Goal: Information Seeking & Learning: Learn about a topic

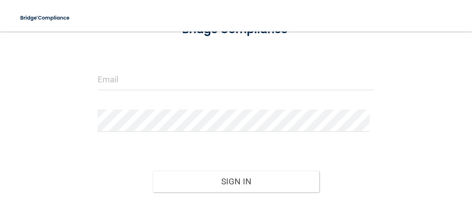
scroll to position [33, 0]
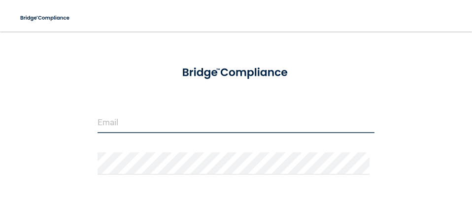
click at [240, 117] on input "email" at bounding box center [236, 122] width 277 height 22
type input "[EMAIL_ADDRESS][PERSON_NAME][DOMAIN_NAME]"
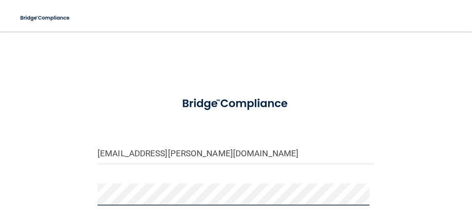
scroll to position [0, 0]
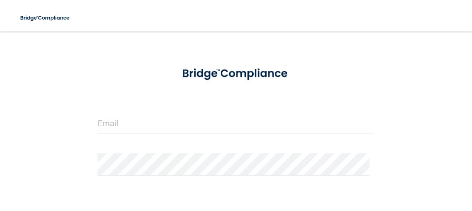
scroll to position [49, 0]
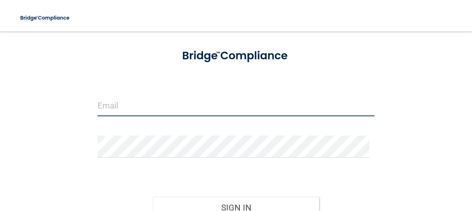
click at [205, 103] on input "email" at bounding box center [236, 105] width 277 height 22
type input "[EMAIL_ADDRESS][PERSON_NAME][DOMAIN_NAME]"
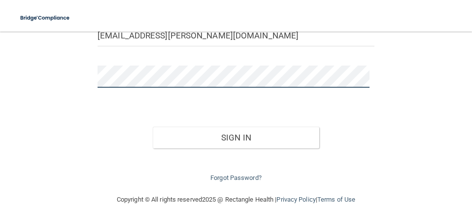
scroll to position [131, 0]
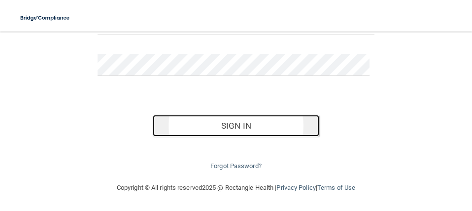
click at [268, 127] on button "Sign In" at bounding box center [236, 126] width 166 height 22
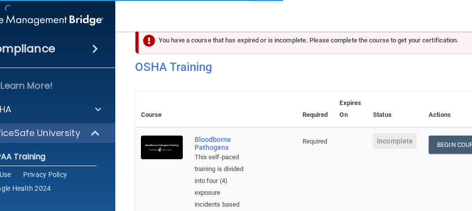
scroll to position [882, 0]
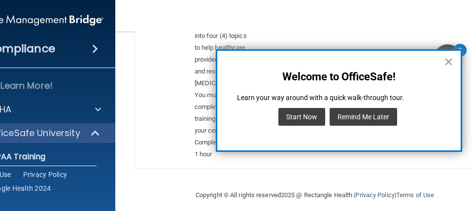
click at [445, 62] on button "×" at bounding box center [448, 62] width 9 height 16
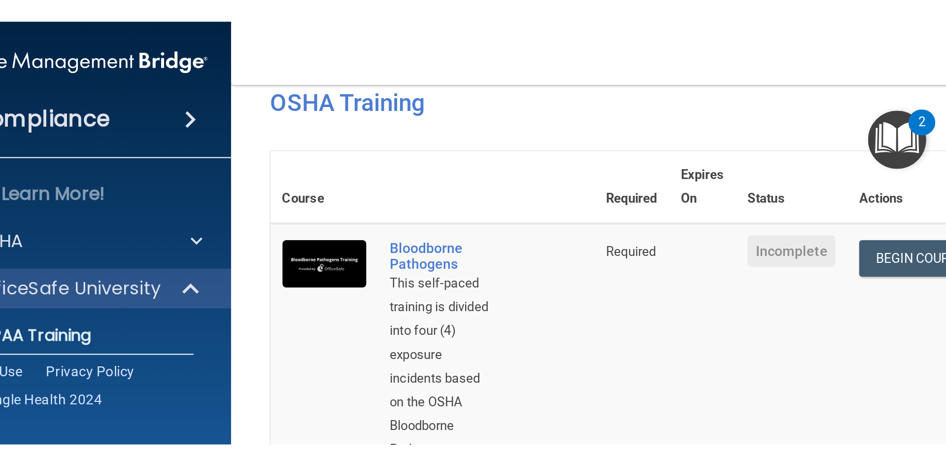
scroll to position [0, 0]
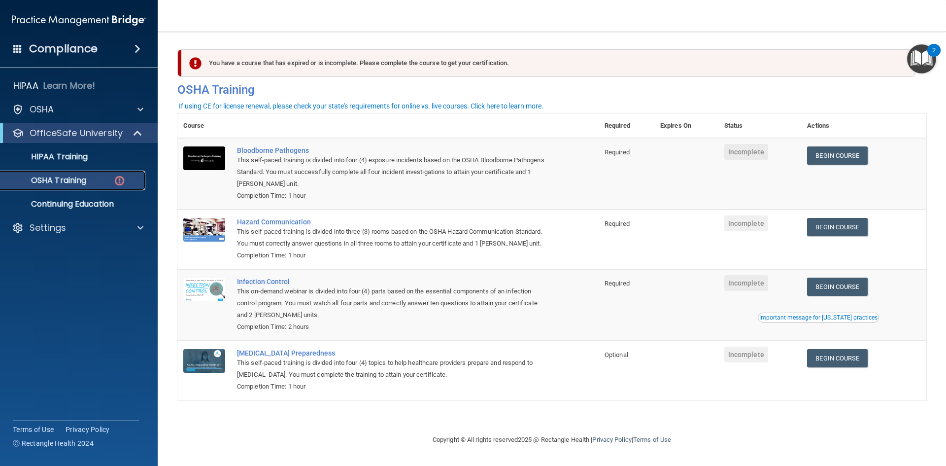
click at [86, 183] on p "OSHA Training" at bounding box center [46, 180] width 80 height 10
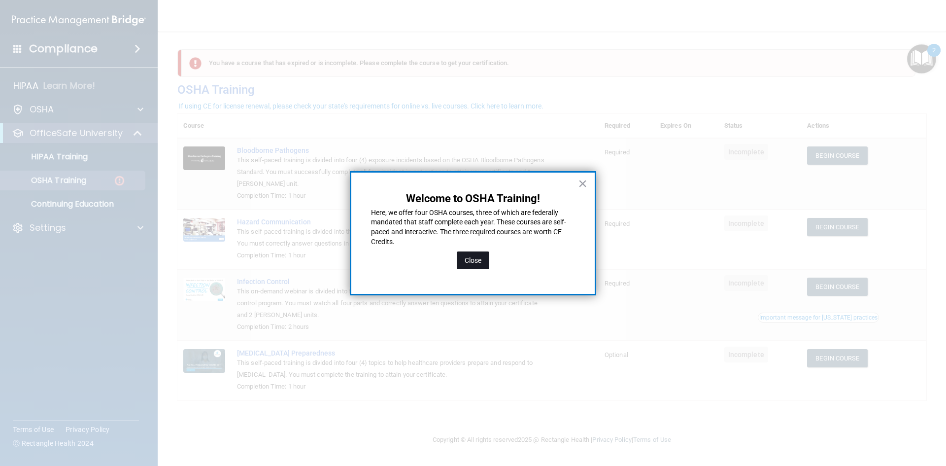
click at [466, 210] on button "Close" at bounding box center [473, 260] width 33 height 18
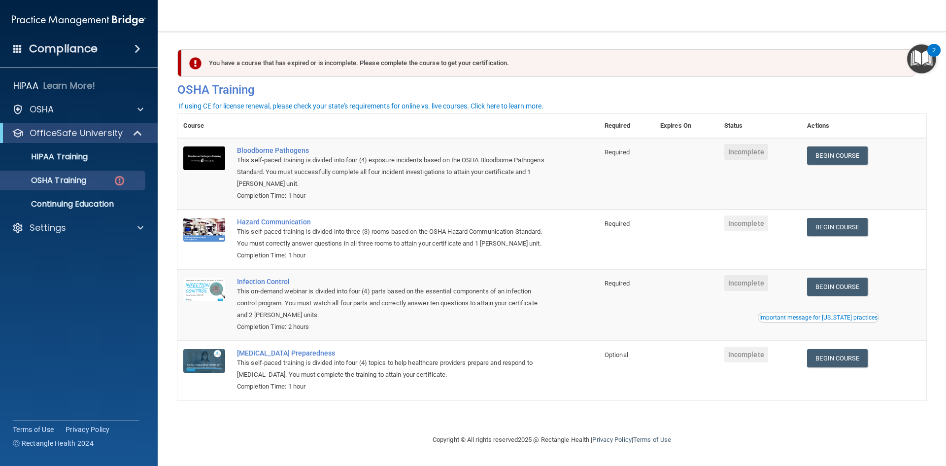
click at [471, 62] on img "Open Resource Center, 2 new notifications" at bounding box center [921, 58] width 29 height 29
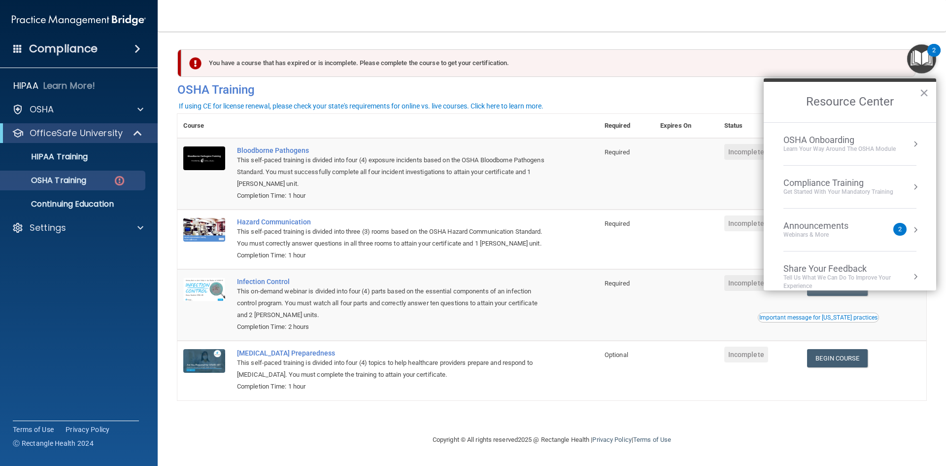
click at [471, 210] on div "Announcements Webinars & More" at bounding box center [835, 229] width 104 height 19
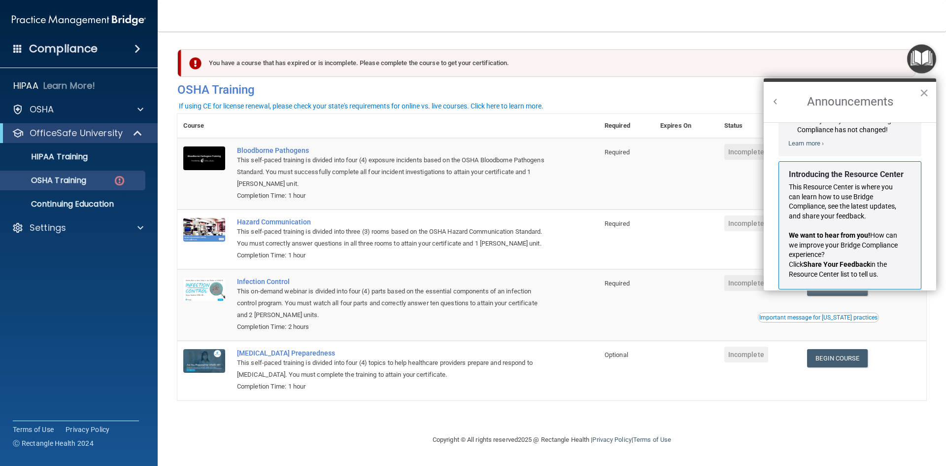
scroll to position [173, 0]
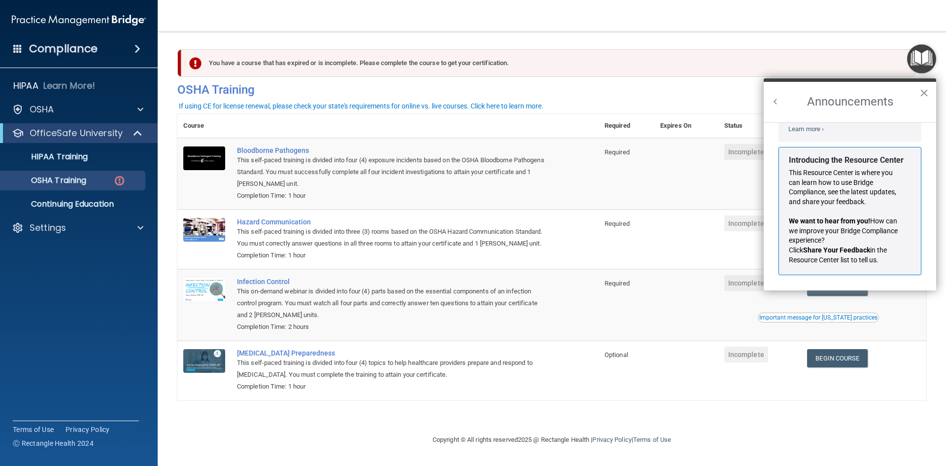
click at [471, 92] on button "×" at bounding box center [923, 93] width 9 height 16
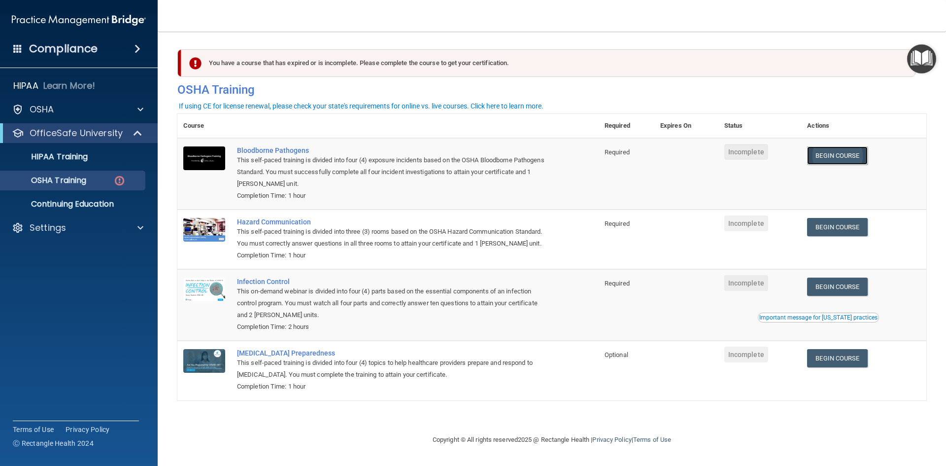
click at [471, 164] on link "Begin Course" at bounding box center [837, 155] width 60 height 18
